Goal: Task Accomplishment & Management: Manage account settings

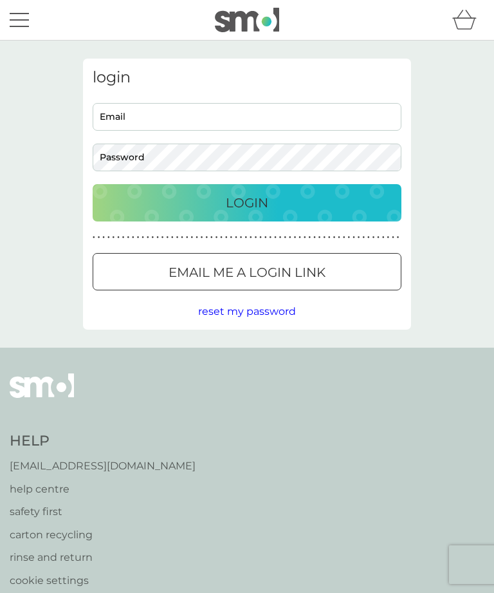
click at [106, 109] on input "Email" at bounding box center [247, 117] width 309 height 28
type input "panda.walter@icloud.com"
click at [249, 308] on span "reset my password" at bounding box center [247, 311] width 98 height 12
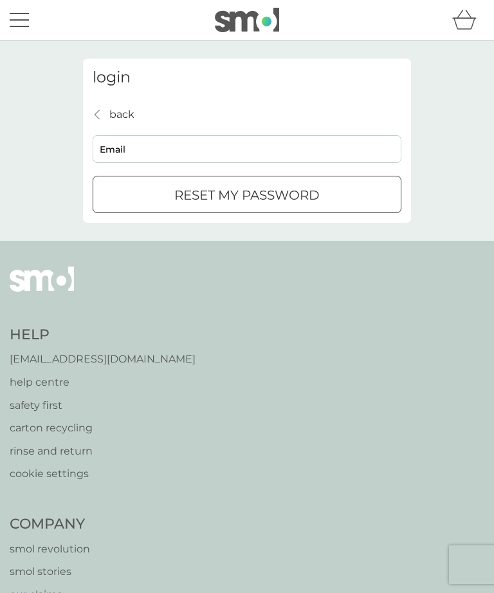
click at [107, 142] on input "Email" at bounding box center [247, 149] width 309 height 28
type input "panda.walter@icloud.com"
click at [220, 198] on p "reset my password" at bounding box center [246, 195] width 145 height 21
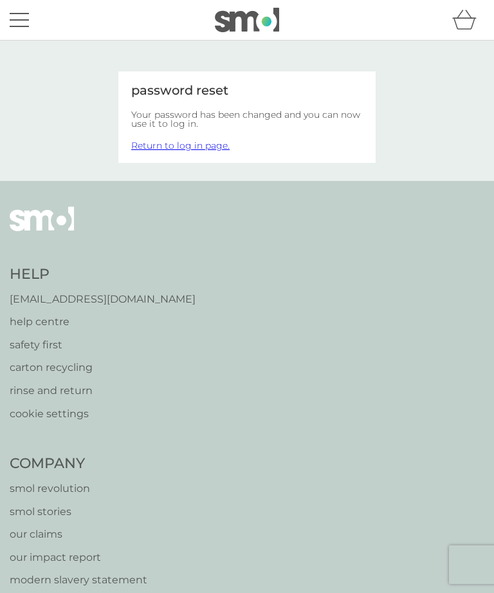
click at [187, 142] on link "Return to log in page." at bounding box center [180, 146] width 98 height 12
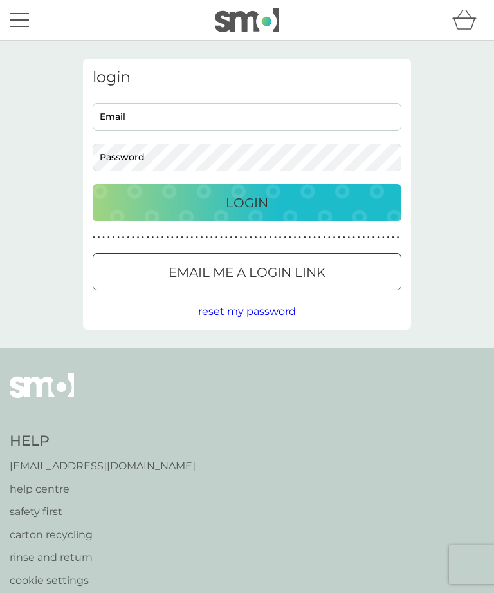
click at [108, 109] on input "Email" at bounding box center [247, 117] width 309 height 28
type input "panda.walter@icloud.com"
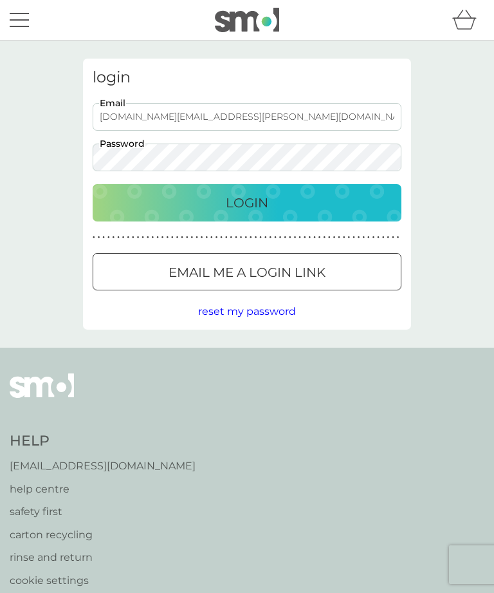
click at [241, 211] on p "Login" at bounding box center [247, 202] width 42 height 21
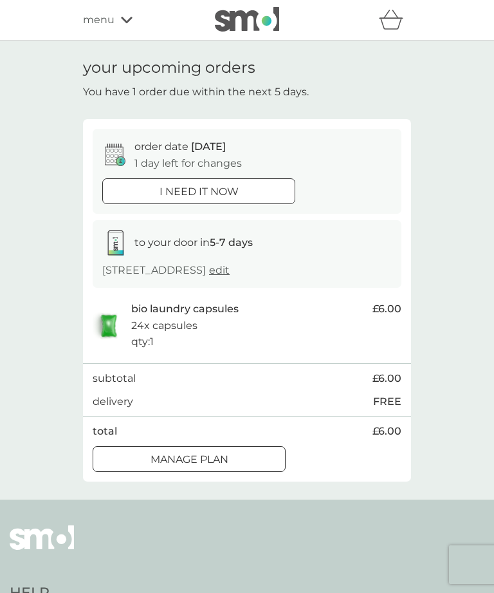
click at [138, 454] on div "Manage plan" at bounding box center [189, 459] width 192 height 17
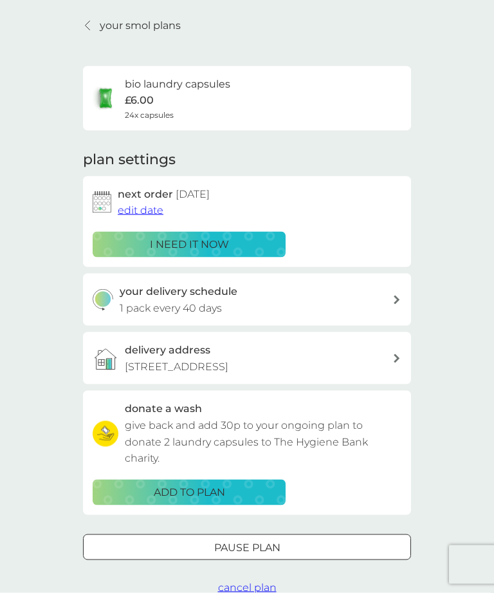
scroll to position [62, 0]
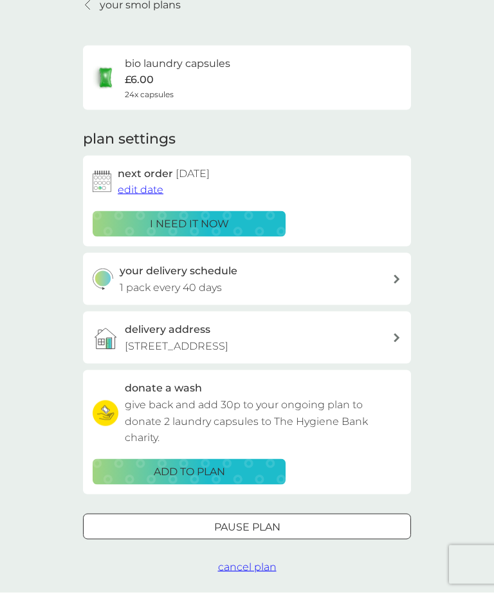
click at [398, 280] on icon at bounding box center [397, 279] width 6 height 9
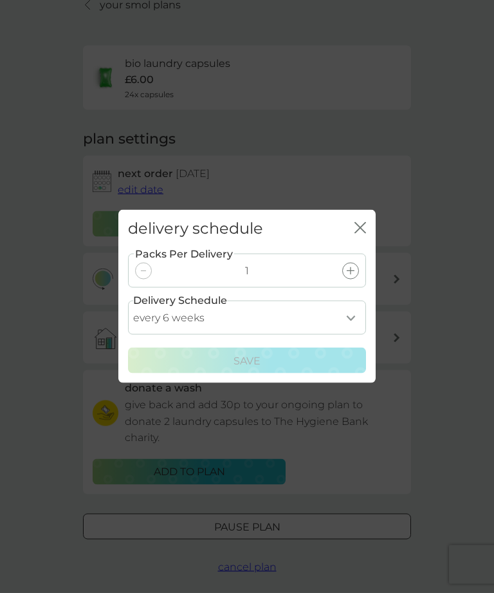
scroll to position [62, 0]
click at [354, 335] on select "every 1 week every 2 weeks every 3 weeks every 4 weeks every 5 weeks every 6 we…" at bounding box center [247, 318] width 238 height 34
select select "56"
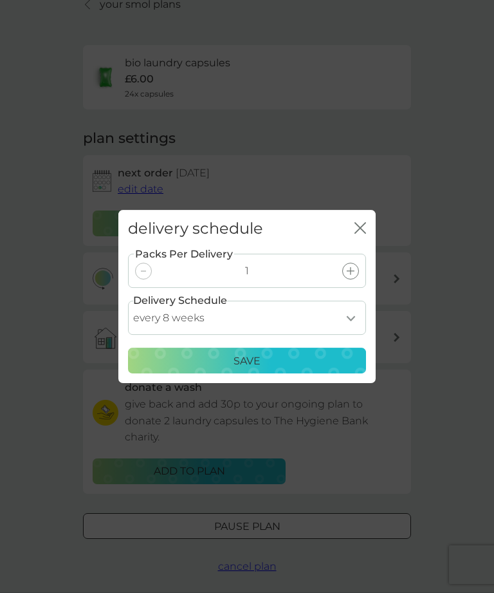
click at [249, 370] on p "Save" at bounding box center [247, 361] width 27 height 17
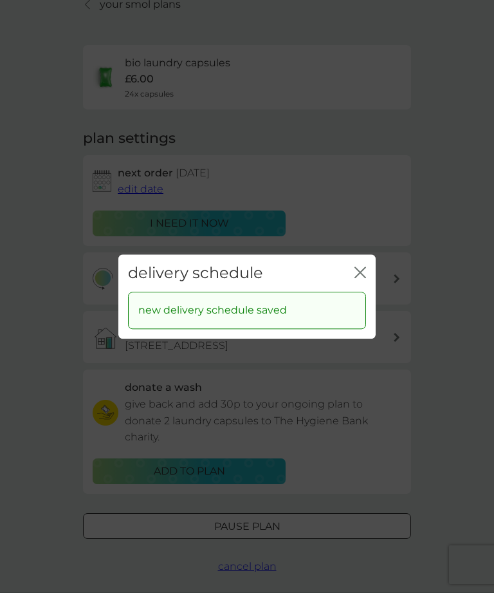
click at [358, 278] on icon "close" at bounding box center [361, 273] width 12 height 12
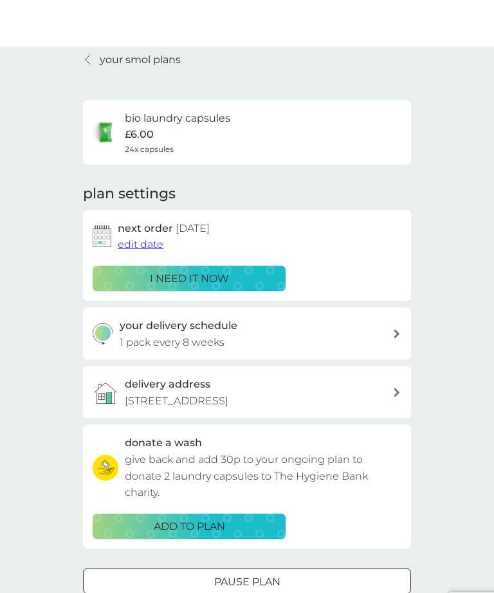
scroll to position [0, 0]
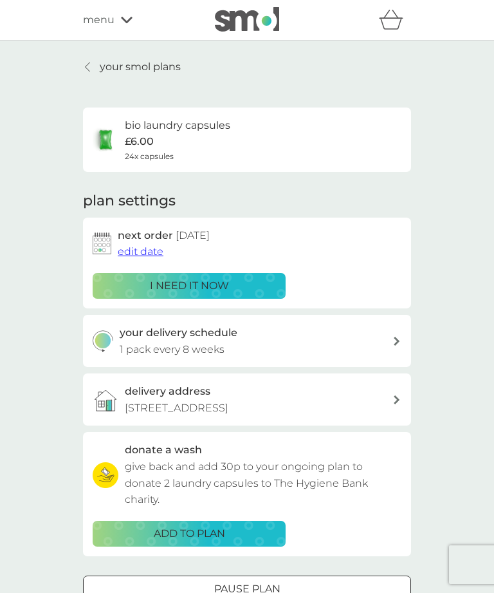
click at [103, 68] on p "your smol plans" at bounding box center [140, 67] width 81 height 17
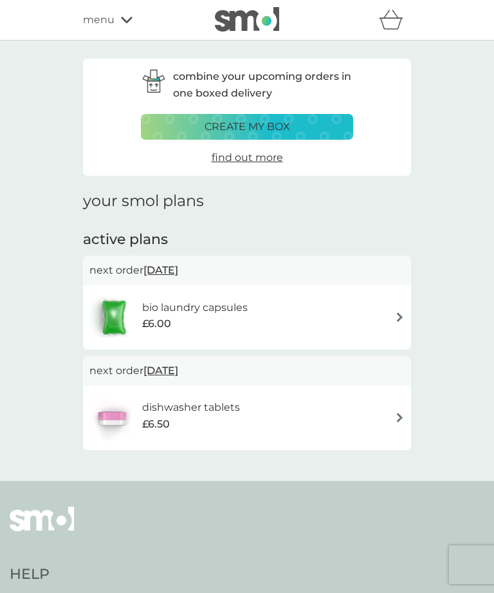
click at [200, 400] on h6 "dishwasher tablets" at bounding box center [191, 407] width 98 height 17
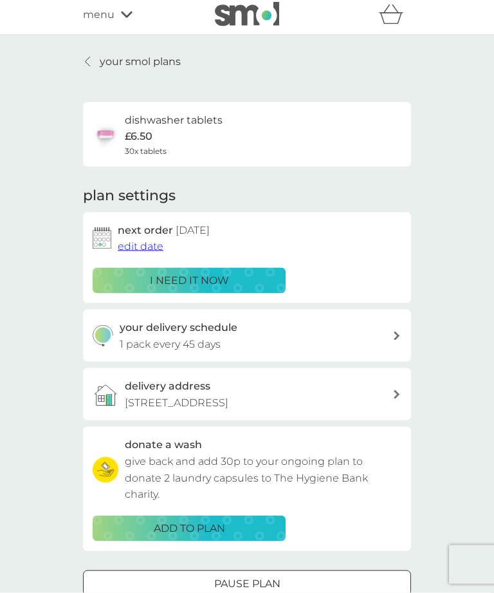
scroll to position [6, 0]
click at [394, 331] on icon at bounding box center [397, 335] width 6 height 9
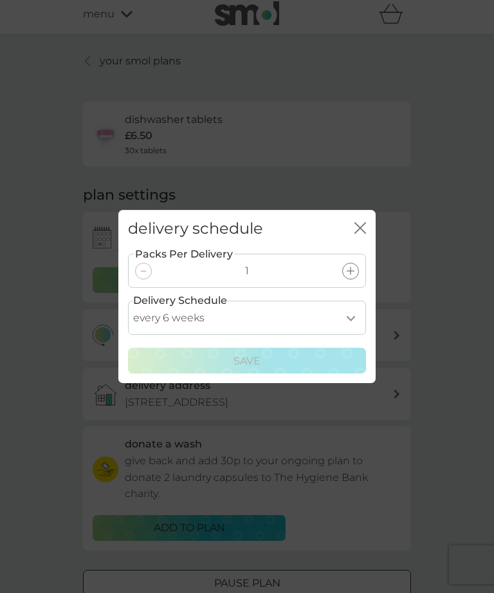
click at [353, 333] on select "every 1 week every 2 weeks every 3 weeks every 4 weeks every 5 weeks every 6 we…" at bounding box center [247, 318] width 238 height 34
select select "56"
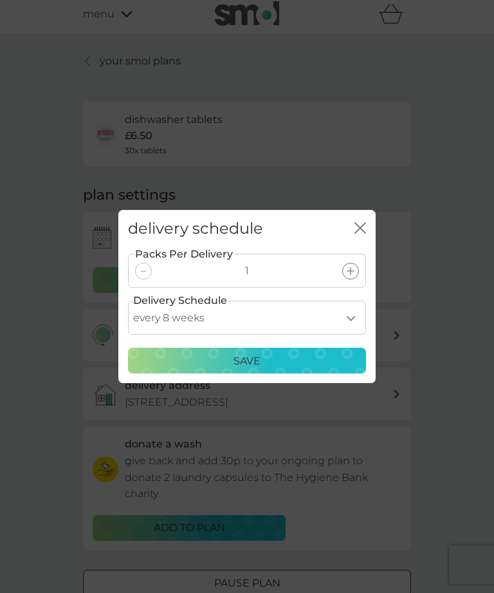
click at [248, 370] on p "Save" at bounding box center [247, 361] width 27 height 17
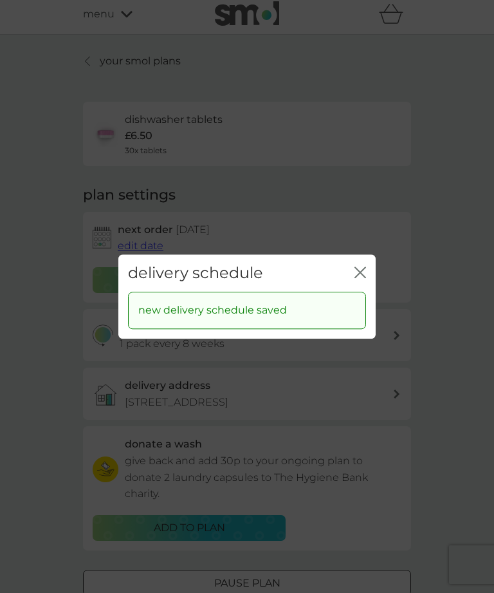
click at [239, 319] on p "new delivery schedule saved" at bounding box center [212, 311] width 149 height 17
click at [362, 278] on icon "close" at bounding box center [361, 273] width 12 height 12
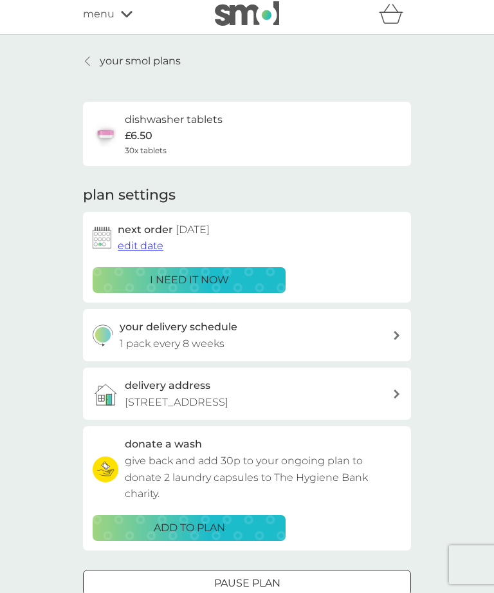
click at [86, 55] on link "your smol plans" at bounding box center [132, 61] width 98 height 17
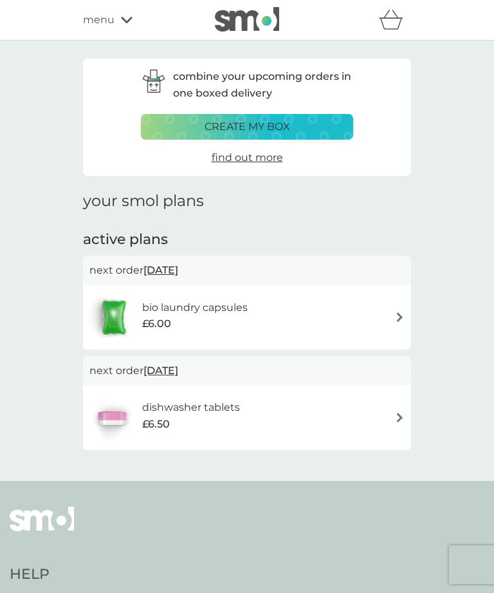
click at [401, 315] on img at bounding box center [400, 317] width 10 height 10
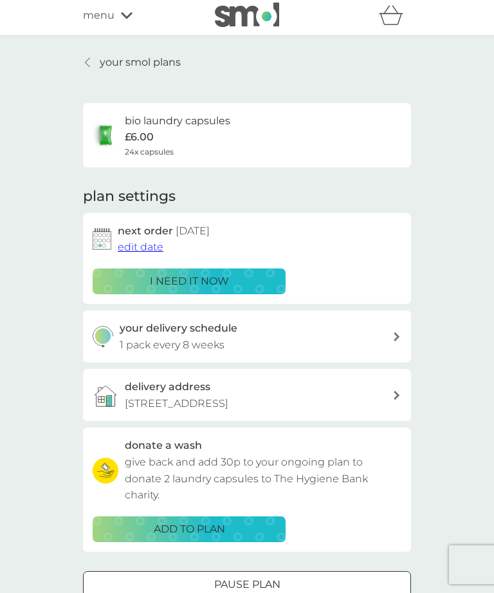
scroll to position [1, 0]
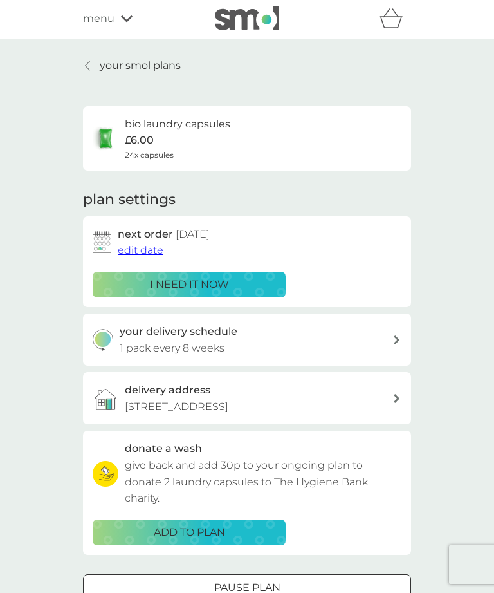
click at [148, 246] on span "edit date" at bounding box center [141, 250] width 46 height 12
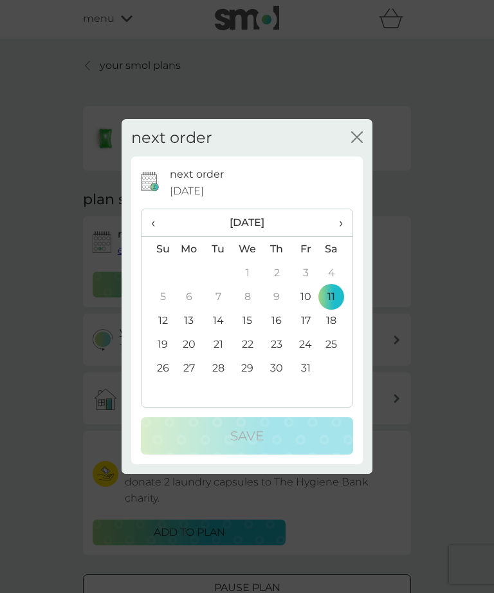
click at [347, 157] on div "next order close" at bounding box center [247, 138] width 251 height 38
click at [360, 149] on div "next order close" at bounding box center [247, 138] width 251 height 38
click at [357, 143] on icon "close" at bounding box center [358, 137] width 12 height 12
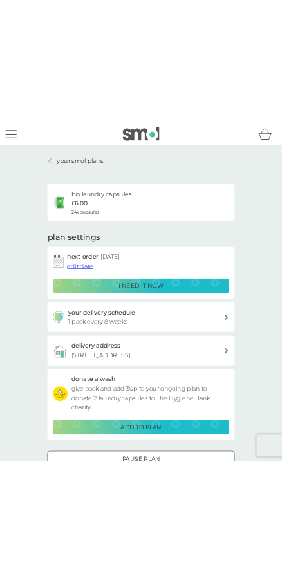
scroll to position [0, 0]
